Goal: Transaction & Acquisition: Purchase product/service

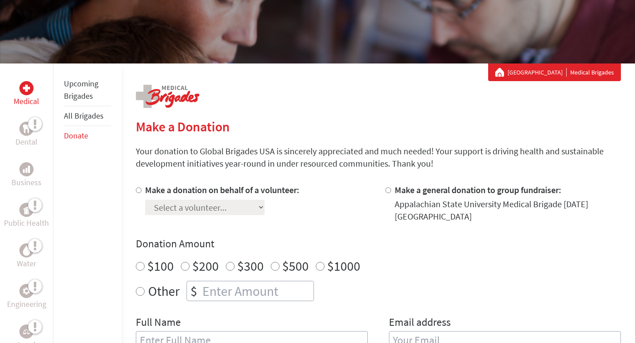
scroll to position [161, 0]
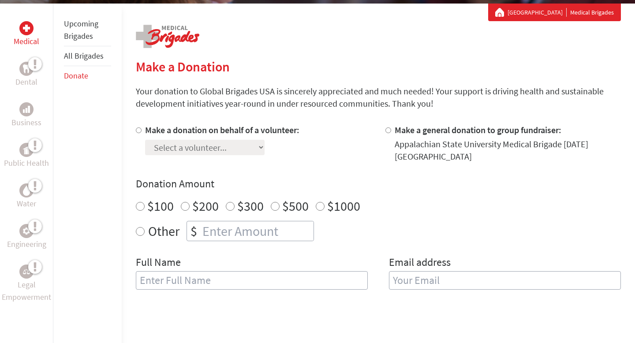
click at [153, 130] on label "Make a donation on behalf of a volunteer:" at bounding box center [222, 129] width 154 height 11
click at [142, 130] on input "Make a donation on behalf of a volunteer:" at bounding box center [139, 130] width 6 height 6
radio input "true"
click at [179, 155] on select "Select a volunteer... [PERSON_NAME] Brighten [PERSON_NAME] [PERSON_NAME] [PERSO…" at bounding box center [205, 147] width 120 height 15
select select "A5B4317C-60BF-11EF-BF8B-42010A8A0043"
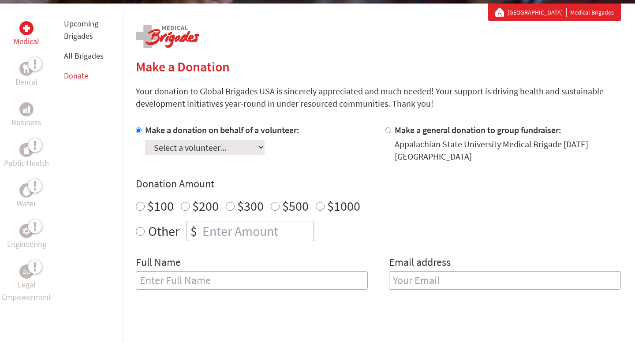
click at [145, 140] on select "Select a volunteer... [PERSON_NAME] Brighten [PERSON_NAME] [PERSON_NAME] [PERSO…" at bounding box center [205, 147] width 120 height 15
click at [270, 159] on div "Make a donation on behalf of a volunteer: Select a volunteer... [PERSON_NAME] B…" at bounding box center [222, 143] width 154 height 39
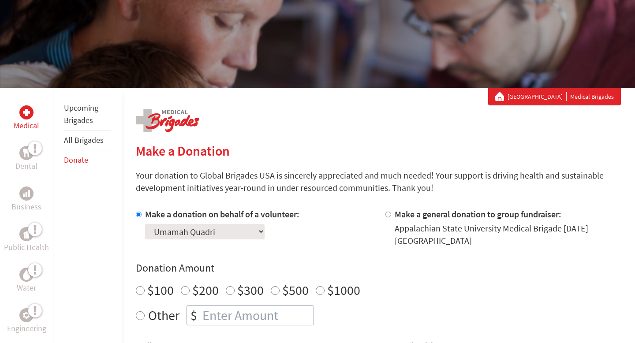
scroll to position [61, 0]
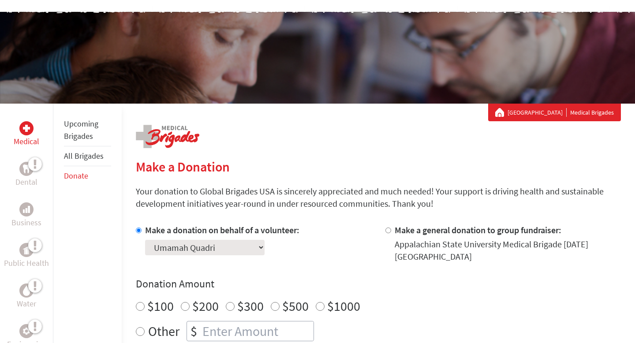
click at [311, 77] on div "Appalachian State University Medical Brigades" at bounding box center [317, 58] width 635 height 92
click at [313, 135] on div "Make a Donation Your donation to Global Brigades USA is sincerely appreciated a…" at bounding box center [378, 339] width 485 height 428
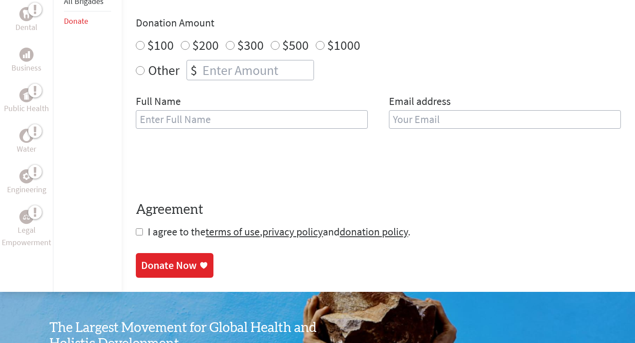
scroll to position [324, 0]
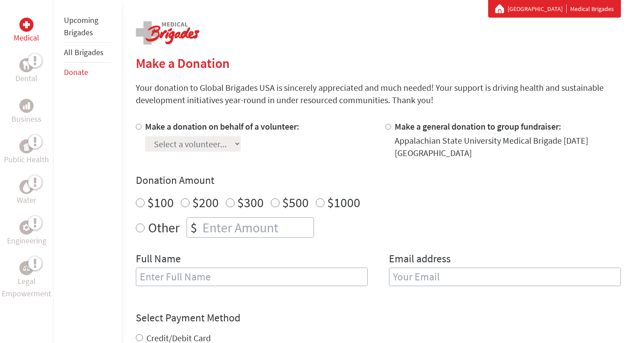
scroll to position [172, 0]
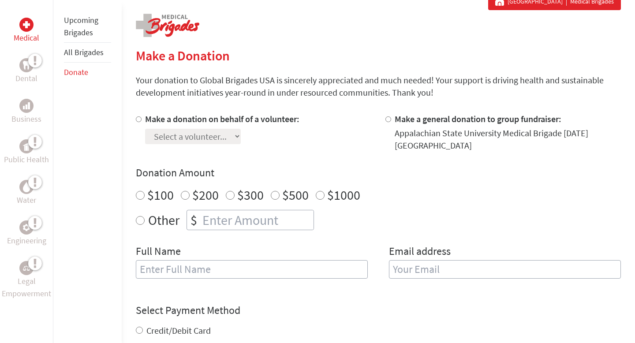
click at [262, 138] on div "Select a volunteer... [PERSON_NAME] [PERSON_NAME] [PERSON_NAME] [PERSON_NAME] […" at bounding box center [222, 134] width 154 height 19
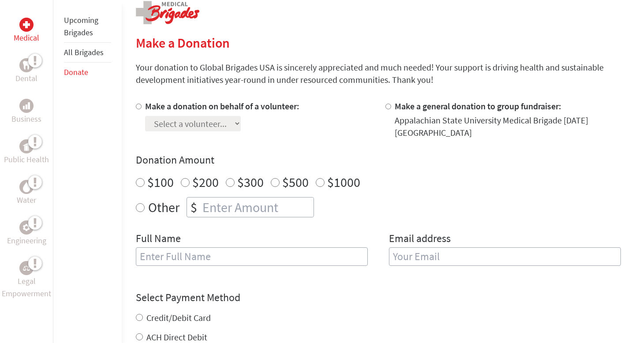
scroll to position [187, 0]
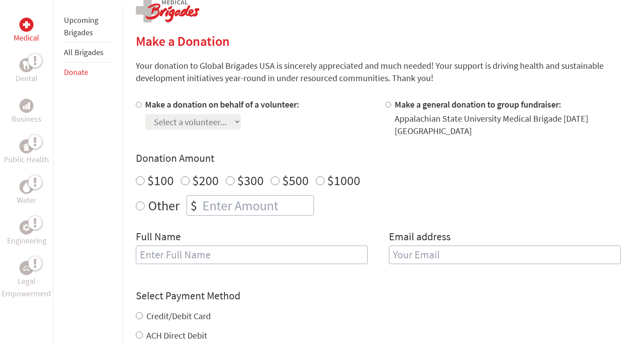
click at [137, 96] on section "Make a Donation Your donation to Global Brigades USA is sincerely appreciated a…" at bounding box center [378, 260] width 485 height 454
click at [137, 106] on input "Make a donation on behalf of a volunteer:" at bounding box center [139, 105] width 6 height 6
radio input "true"
click at [205, 123] on select "Select a volunteer... Annie Deakle Ariel Farrell Breanna Lunder Isabela Rengifo…" at bounding box center [193, 121] width 96 height 15
select select "A5B4317C-60BF-11EF-BF8B-42010A8A0043"
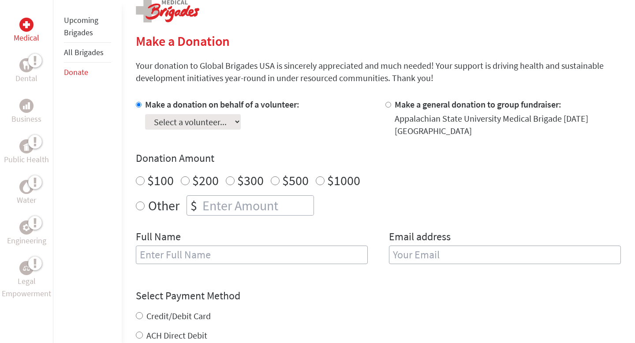
click at [145, 114] on select "Select a volunteer... Annie Deakle Ariel Farrell Breanna Lunder Isabela Rengifo…" at bounding box center [193, 121] width 96 height 15
